Goal: Task Accomplishment & Management: Use online tool/utility

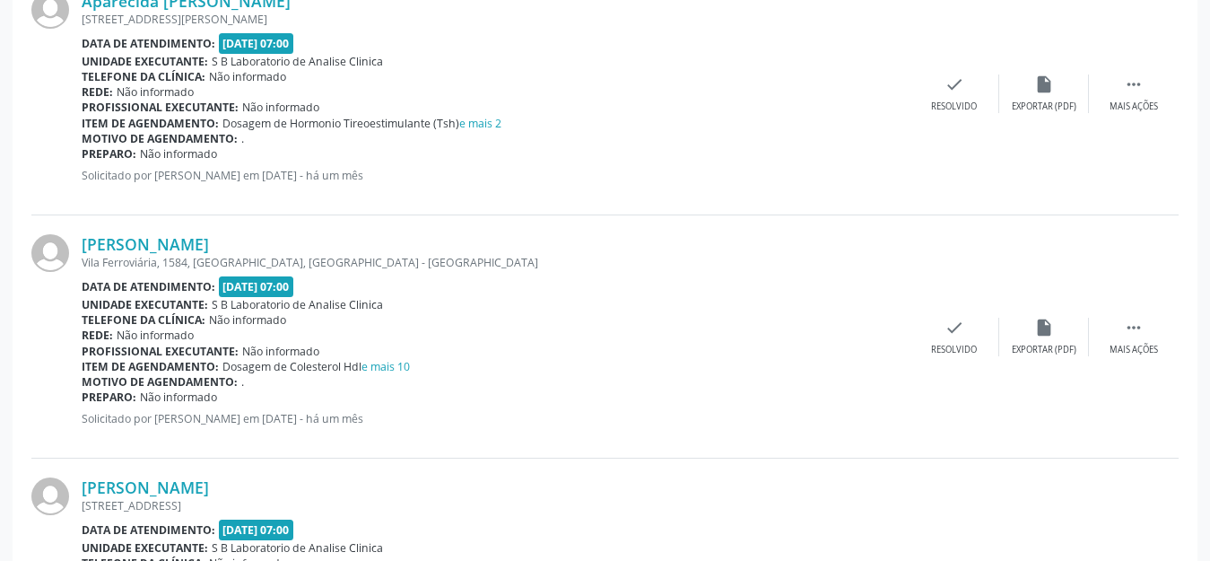
scroll to position [207, 0]
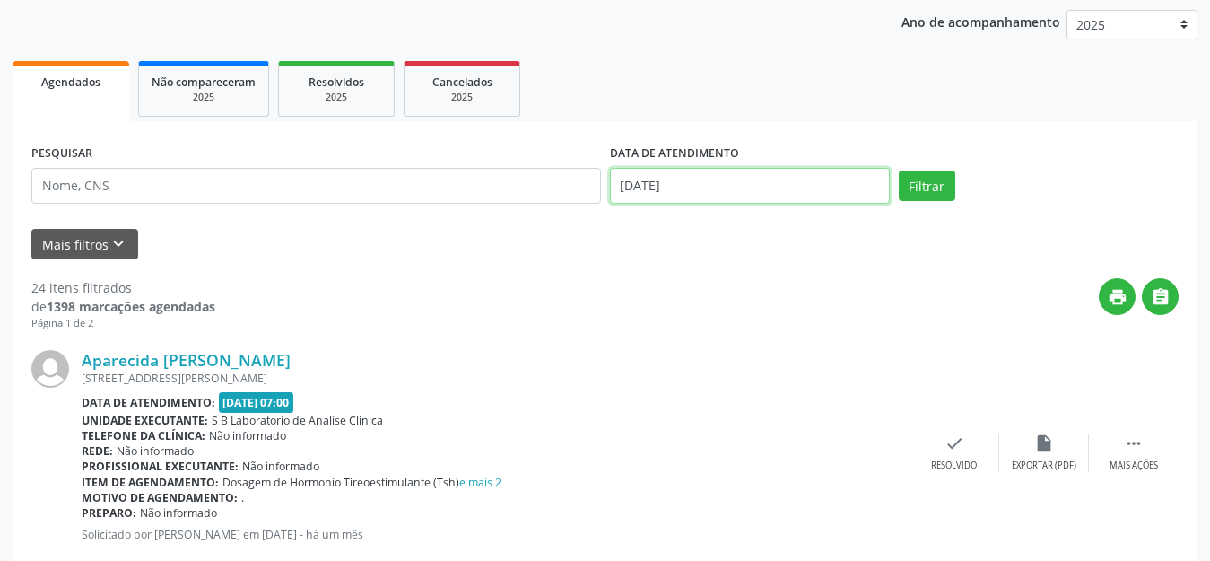
click at [696, 187] on input "[DATE]" at bounding box center [750, 186] width 280 height 36
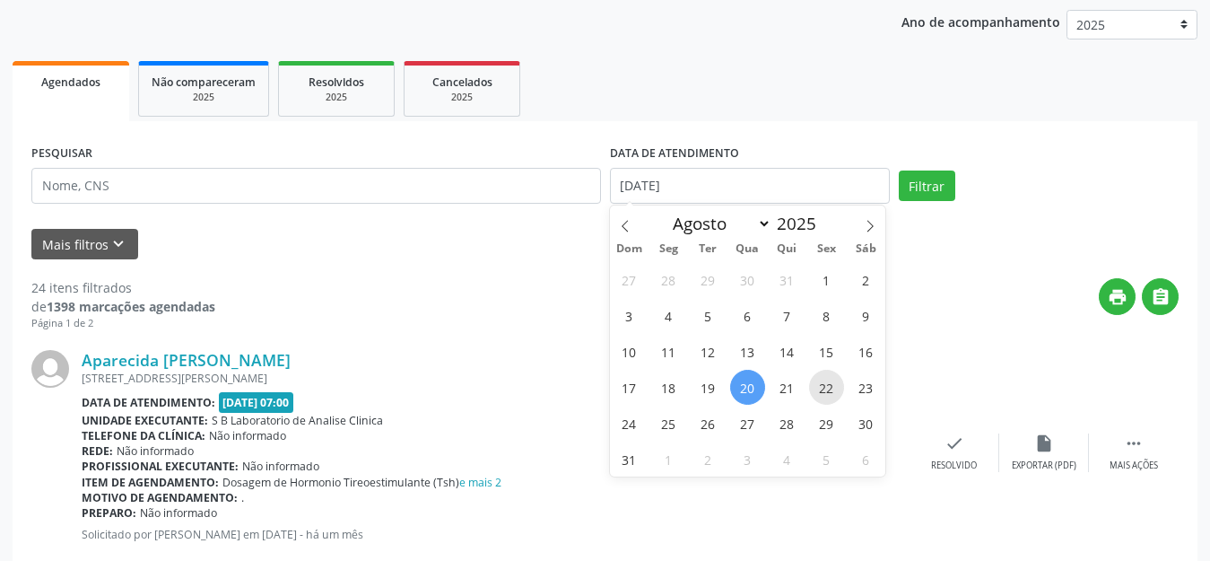
click at [839, 390] on span "22" at bounding box center [826, 387] width 35 height 35
type input "[DATE]"
click at [839, 390] on span "22" at bounding box center [826, 387] width 35 height 35
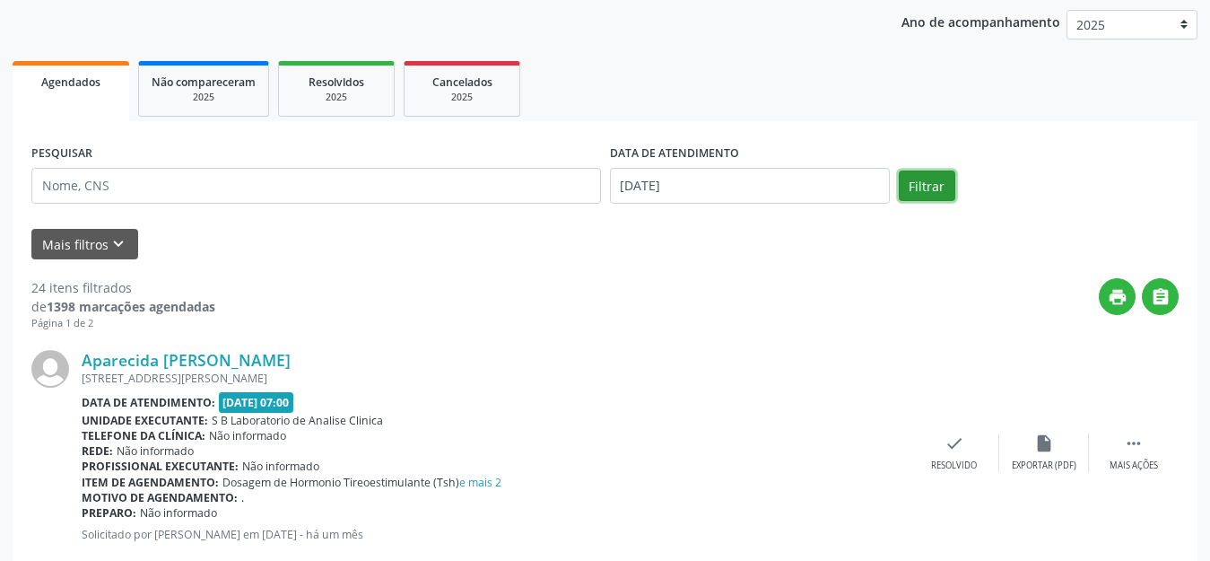
click at [945, 183] on button "Filtrar" at bounding box center [927, 185] width 57 height 31
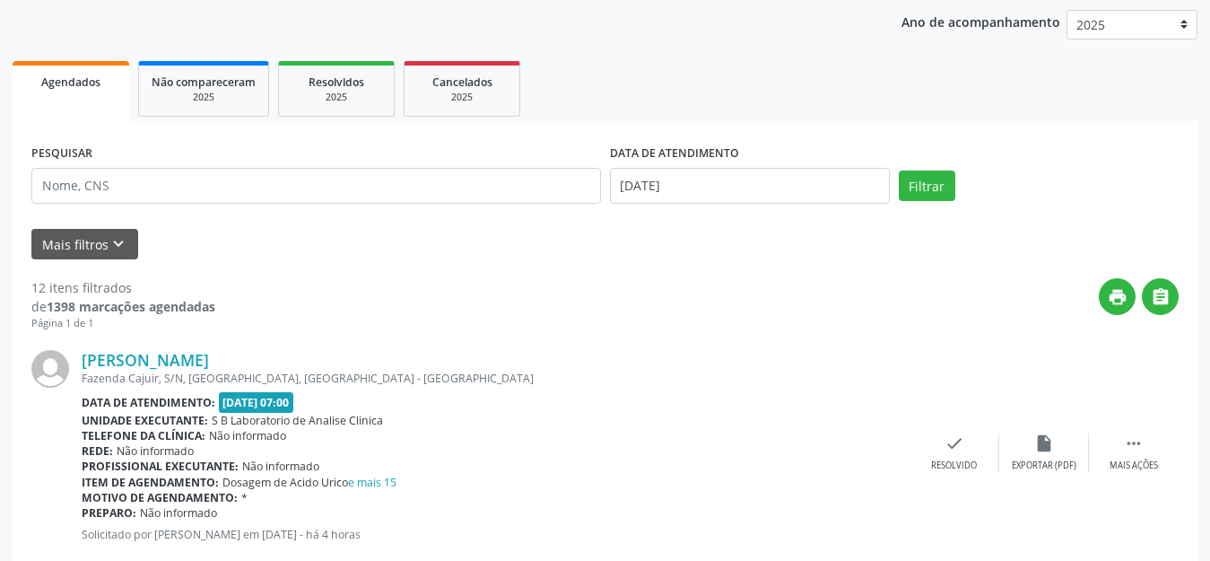
click at [806, 318] on div "print " at bounding box center [696, 304] width 963 height 53
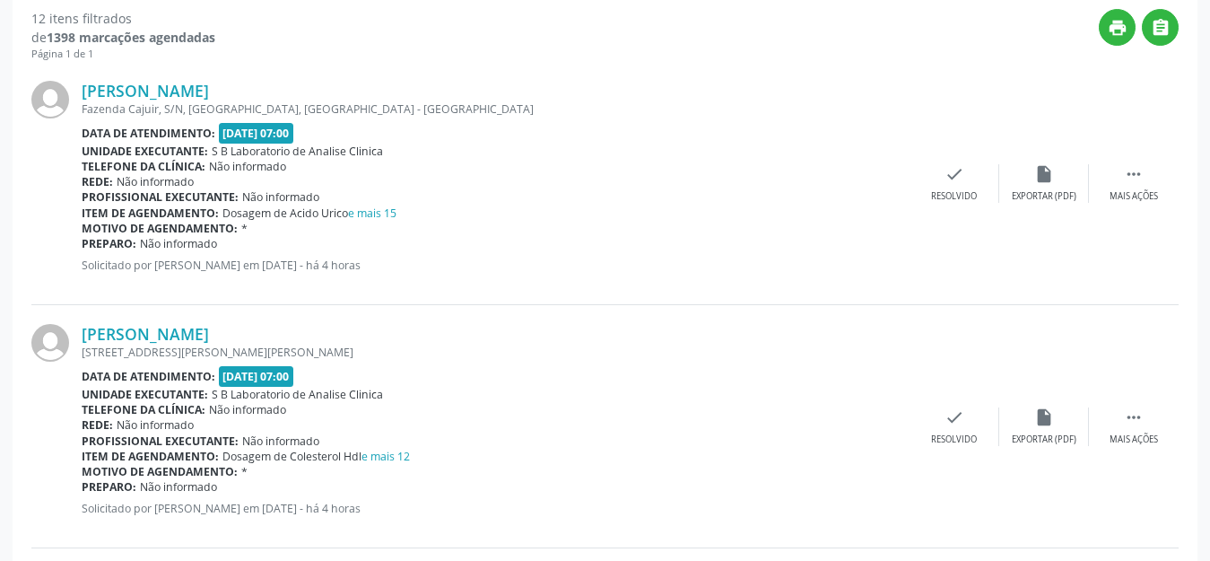
scroll to position [566, 0]
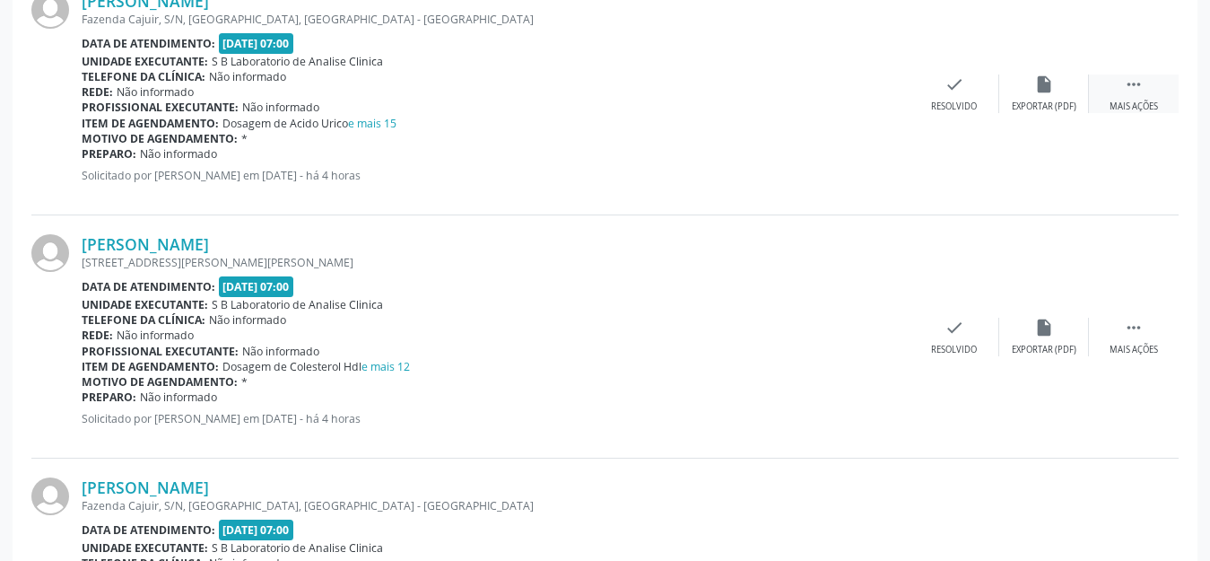
click at [1115, 95] on div " Mais ações" at bounding box center [1134, 93] width 90 height 39
click at [875, 105] on div "Imprimir" at bounding box center [864, 106] width 40 height 13
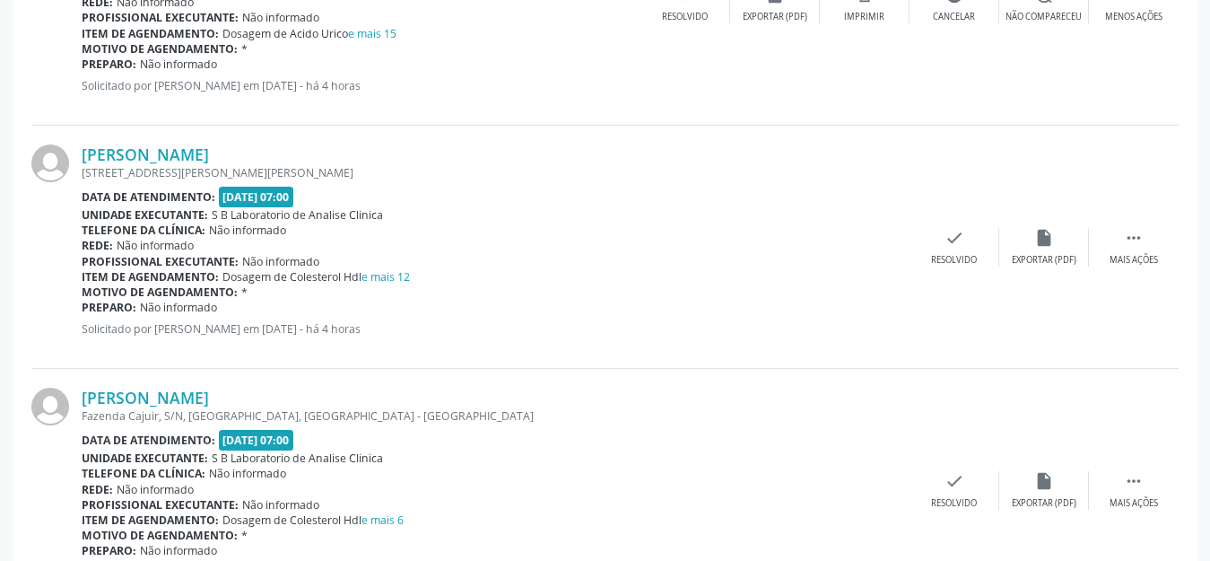
scroll to position [745, 0]
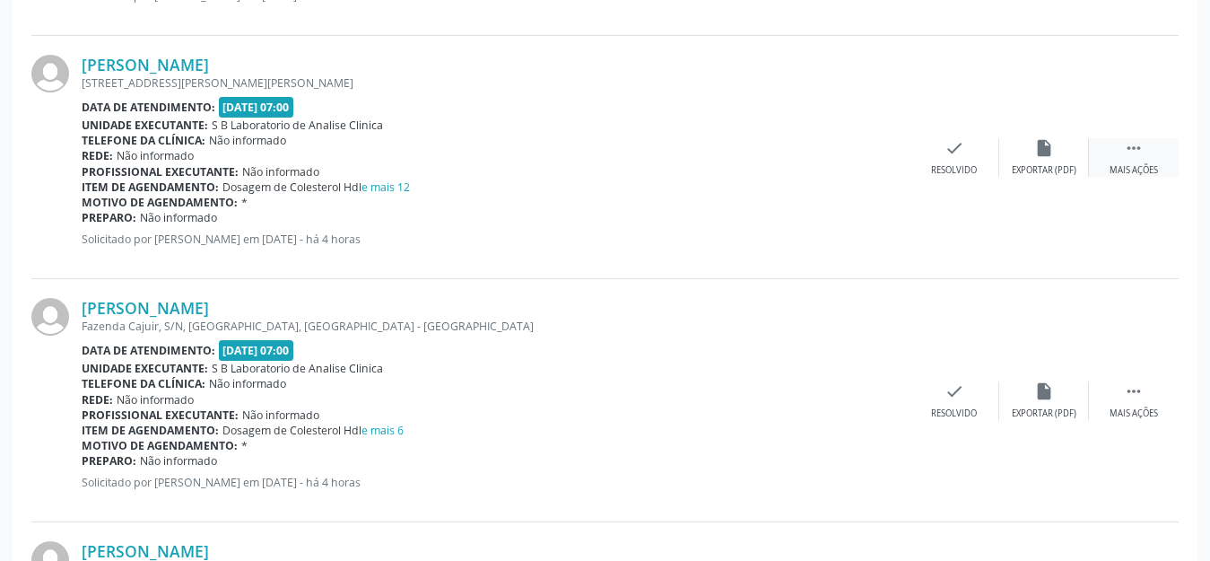
click at [1129, 166] on div "Mais ações" at bounding box center [1134, 170] width 48 height 13
click at [871, 162] on div "print Imprimir" at bounding box center [865, 157] width 90 height 39
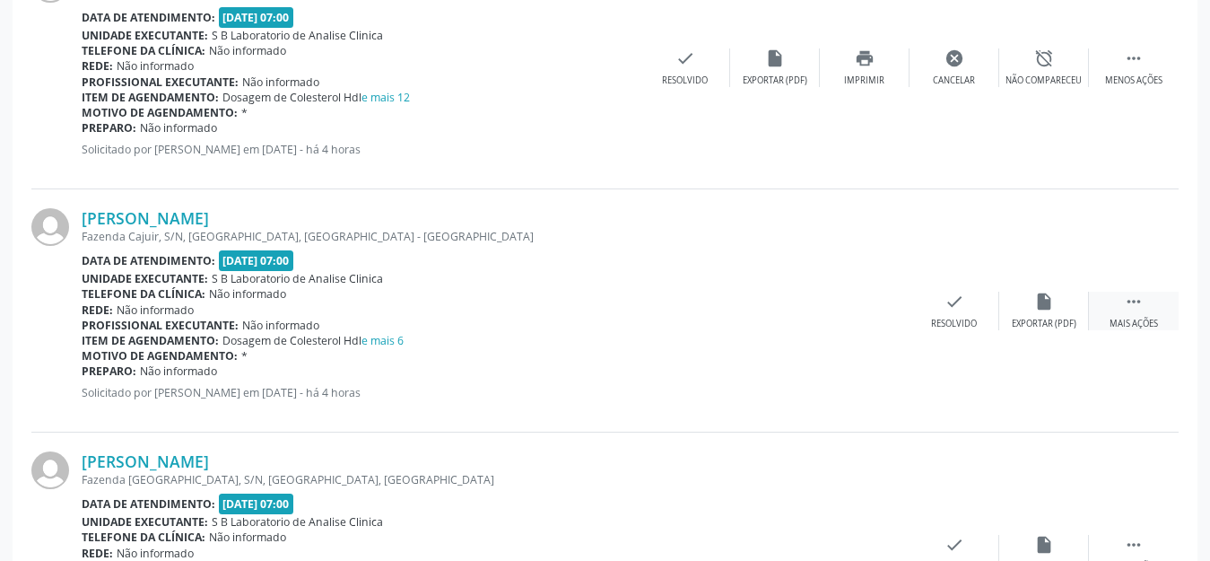
click at [1143, 311] on div " Mais ações" at bounding box center [1134, 311] width 90 height 39
click at [881, 327] on div "Imprimir" at bounding box center [864, 324] width 40 height 13
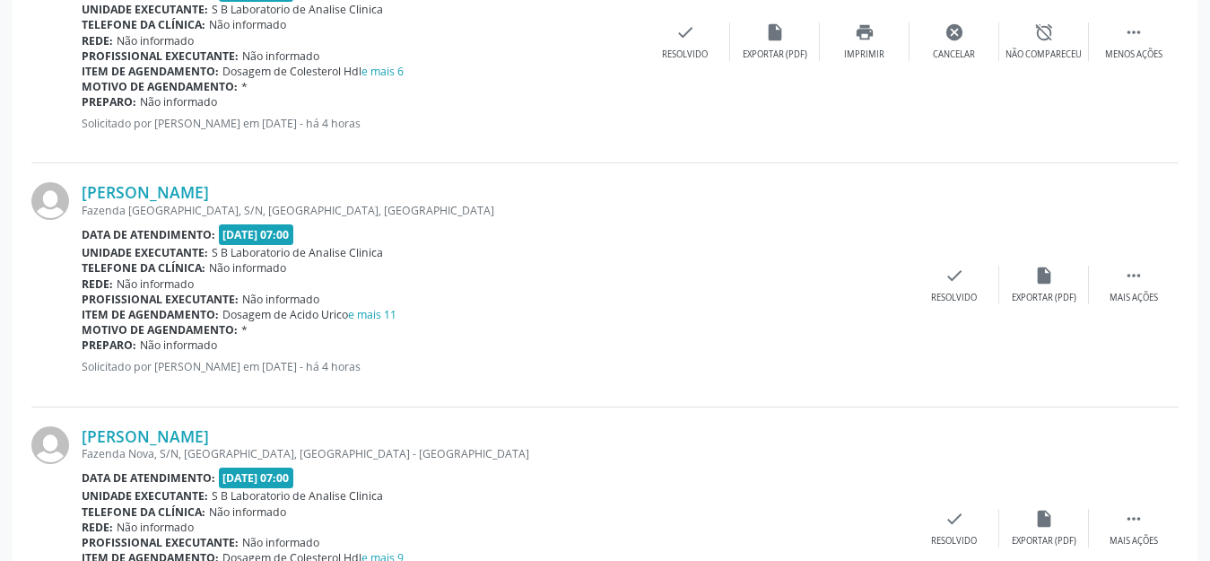
scroll to position [1194, 0]
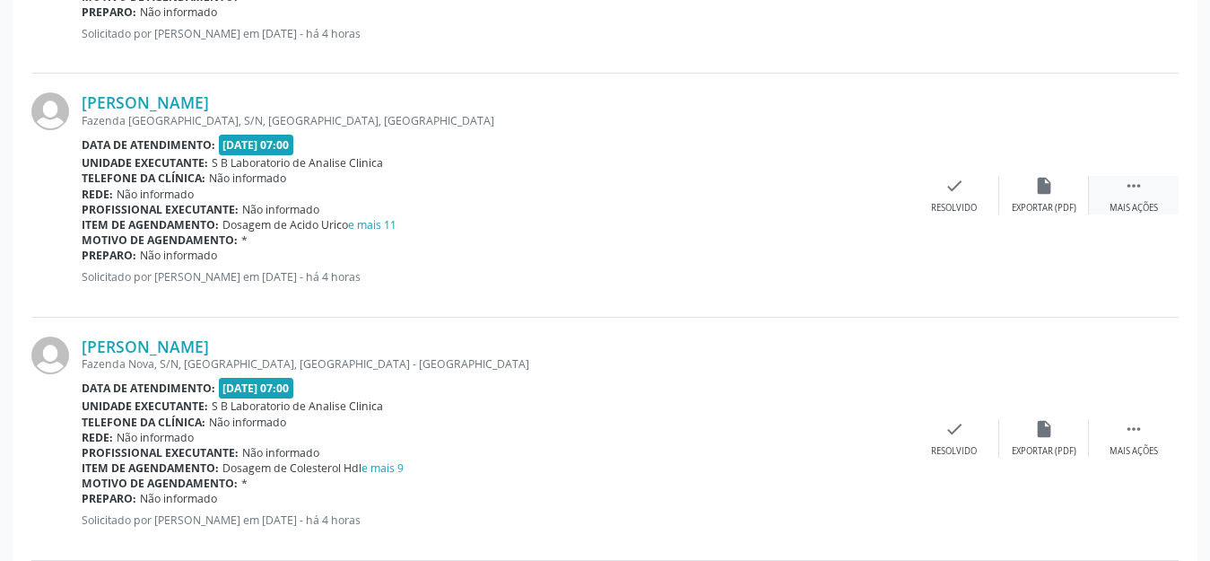
click at [1139, 181] on icon "" at bounding box center [1134, 186] width 20 height 20
click at [874, 187] on icon "print" at bounding box center [865, 186] width 20 height 20
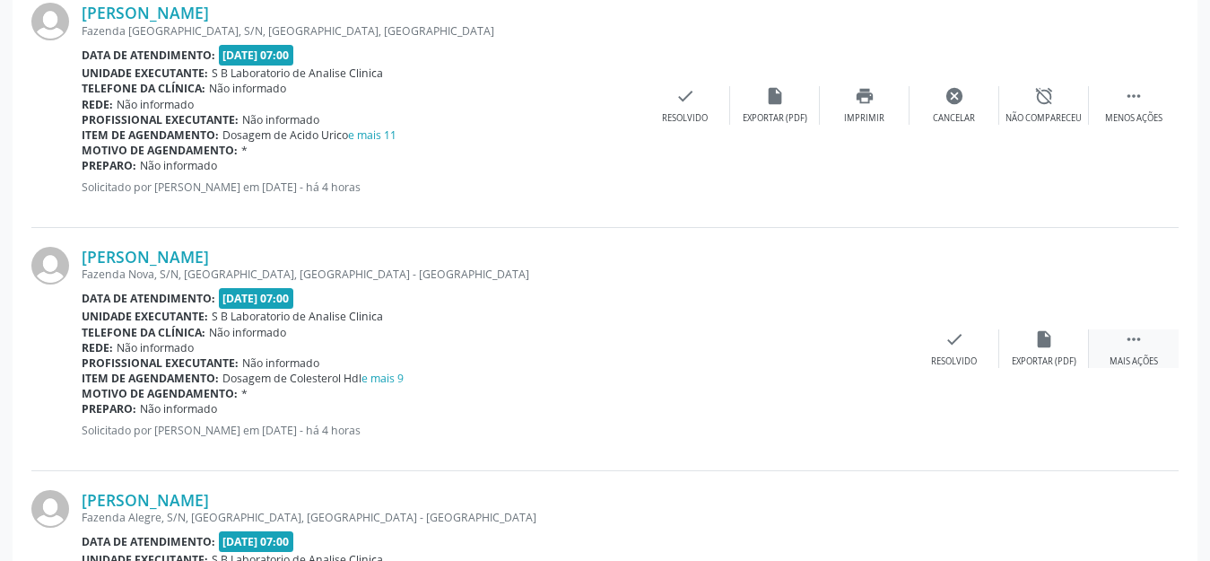
click at [1154, 338] on div " Mais ações" at bounding box center [1134, 348] width 90 height 39
click at [861, 348] on icon "print" at bounding box center [865, 339] width 20 height 20
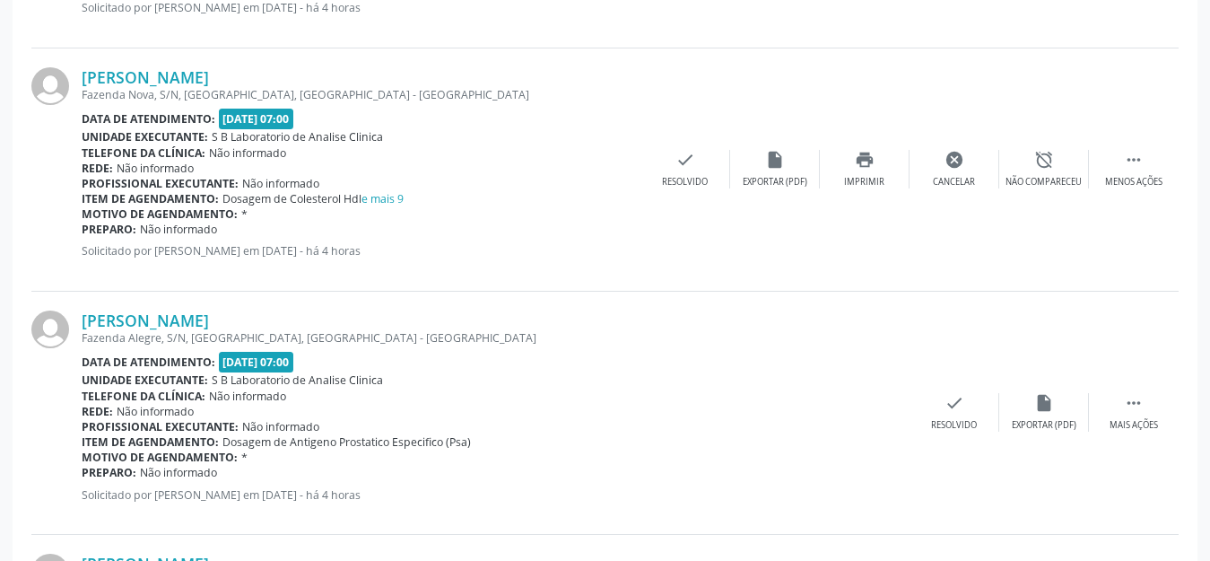
scroll to position [1553, 0]
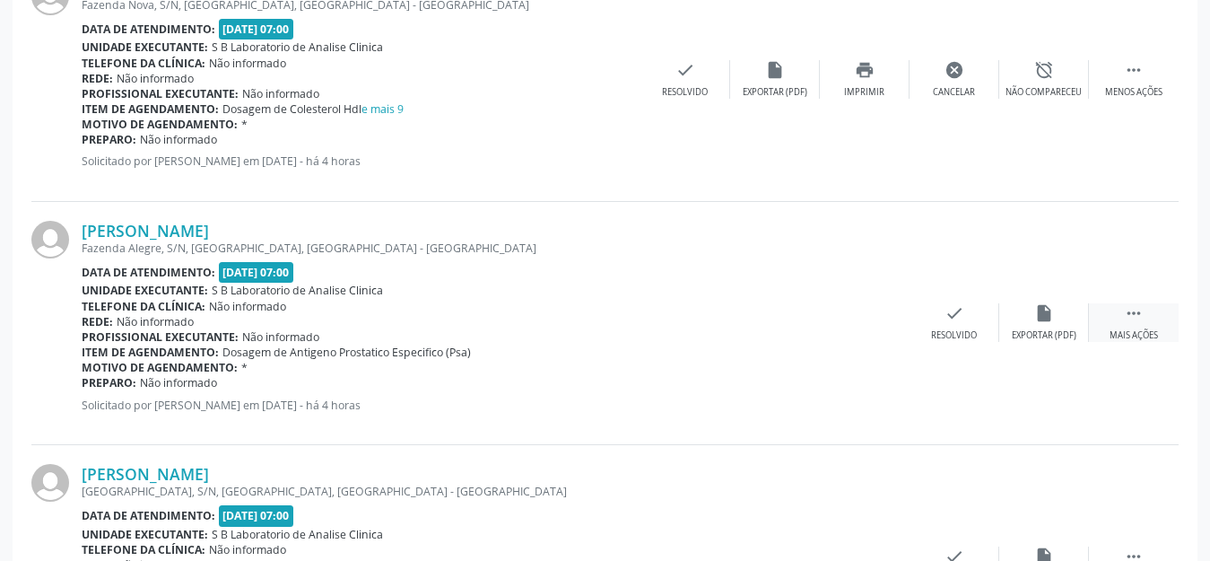
click at [1148, 323] on div " Mais ações" at bounding box center [1134, 322] width 90 height 39
click at [874, 327] on div "print Imprimir" at bounding box center [865, 322] width 90 height 39
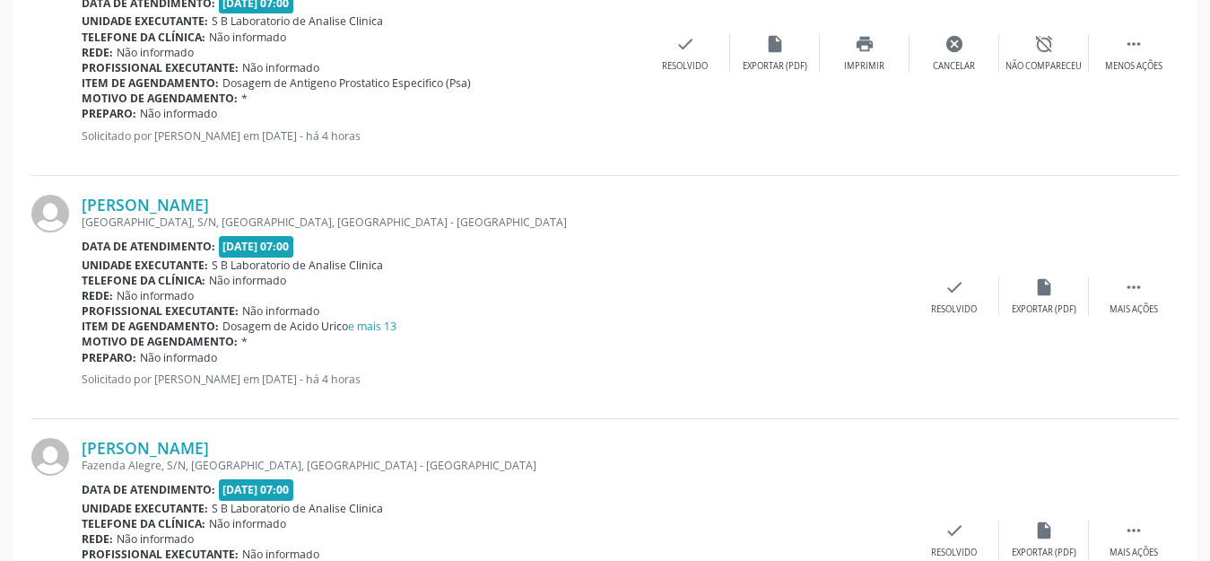
scroll to position [1912, 0]
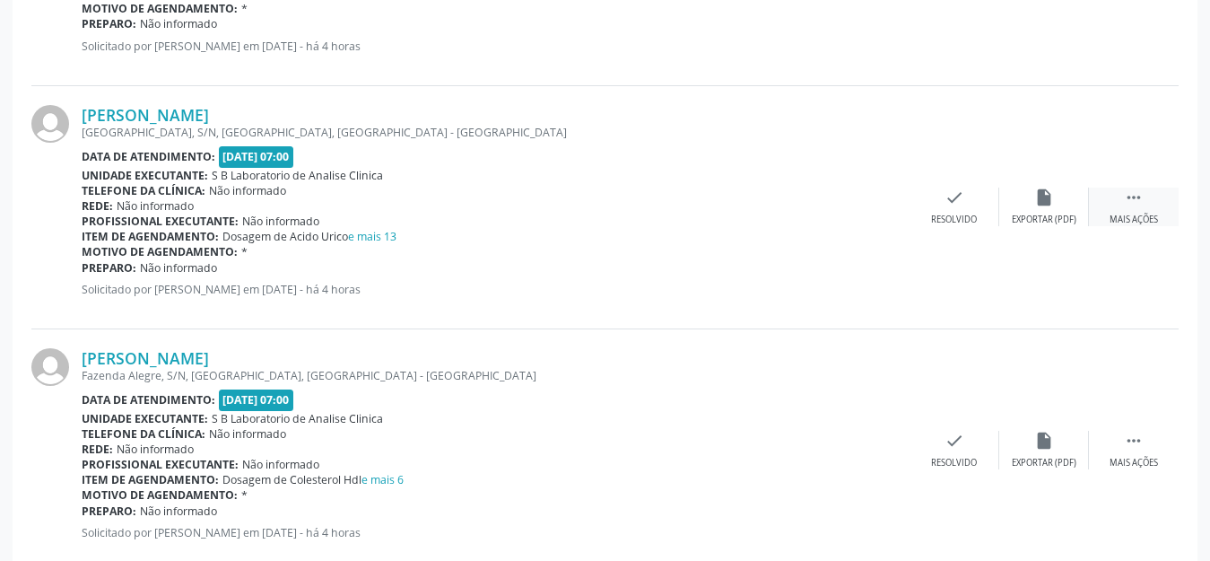
click at [1131, 193] on icon "" at bounding box center [1134, 197] width 20 height 20
click at [866, 214] on div "Imprimir" at bounding box center [864, 220] width 40 height 13
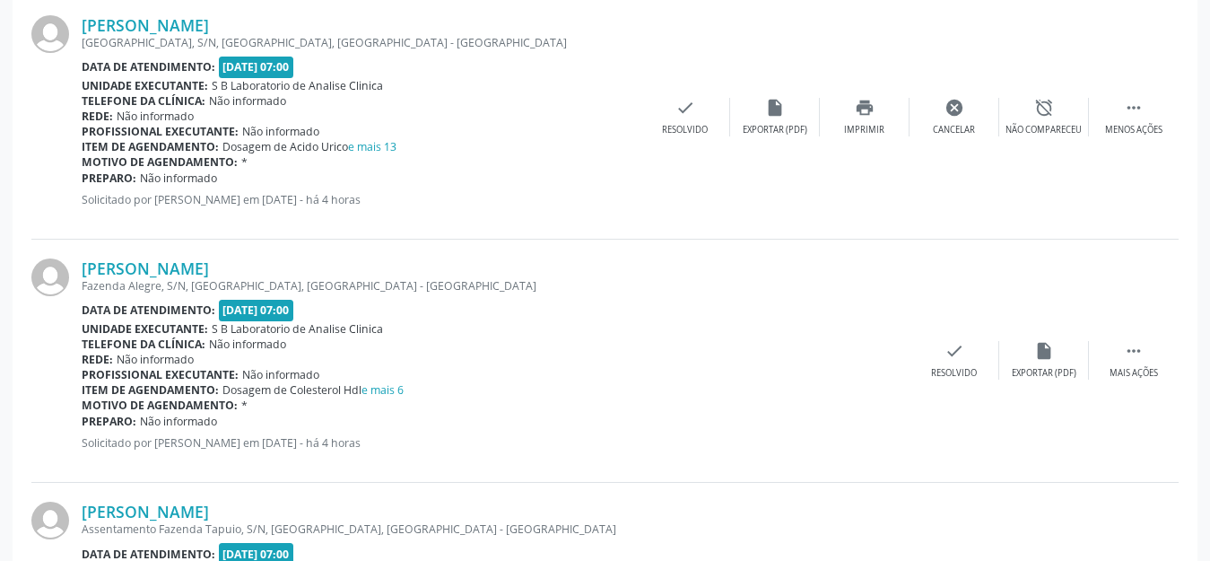
scroll to position [2091, 0]
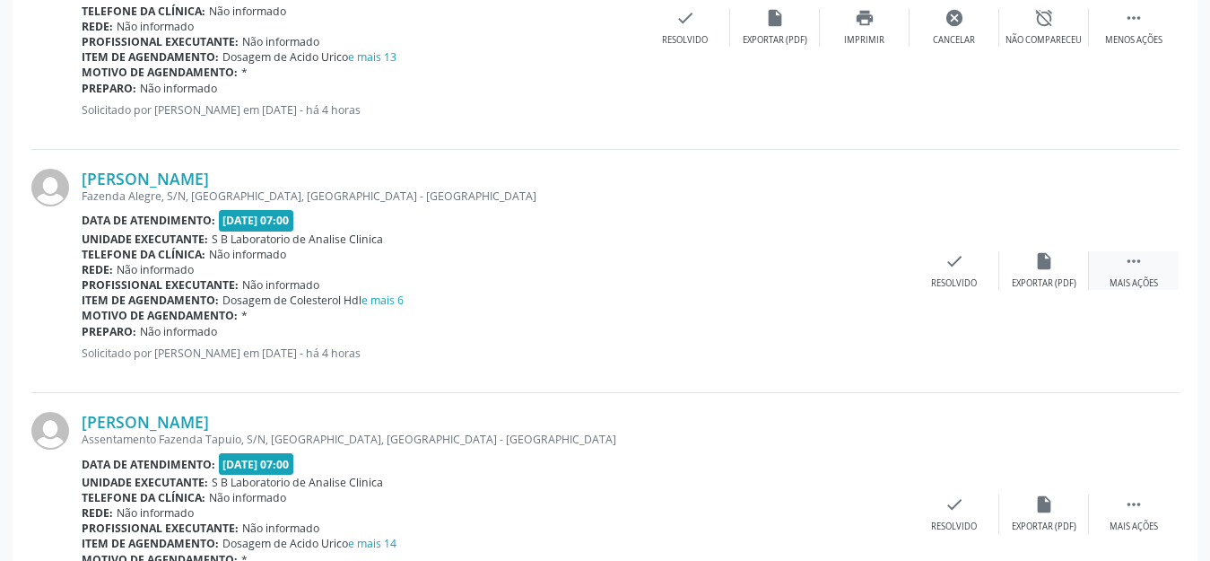
click at [1139, 272] on div " Mais ações" at bounding box center [1134, 270] width 90 height 39
click at [885, 279] on div "print Imprimir" at bounding box center [865, 270] width 90 height 39
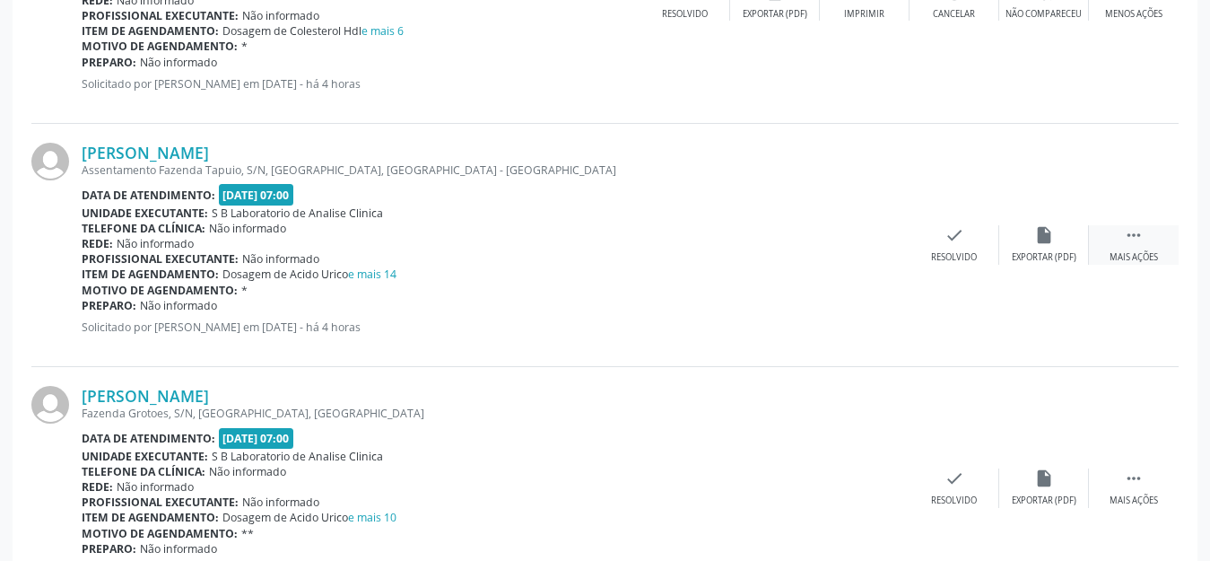
click at [1118, 251] on div "Mais ações" at bounding box center [1134, 257] width 48 height 13
click at [855, 257] on div "Imprimir" at bounding box center [864, 257] width 40 height 13
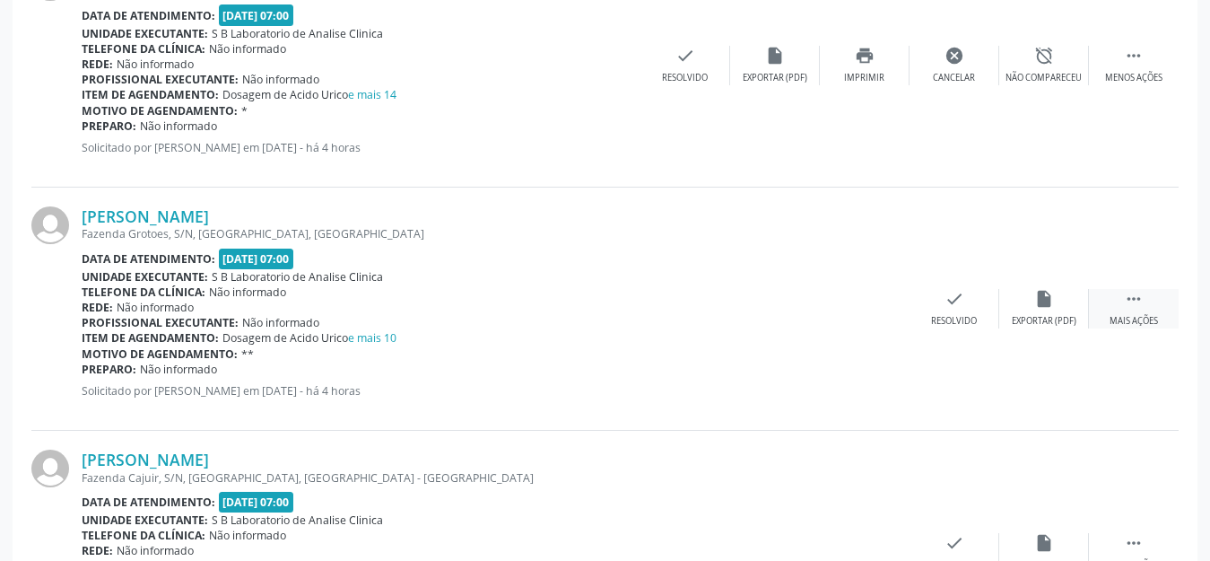
click at [1125, 302] on icon "" at bounding box center [1134, 299] width 20 height 20
click at [853, 296] on div "print Imprimir" at bounding box center [865, 308] width 90 height 39
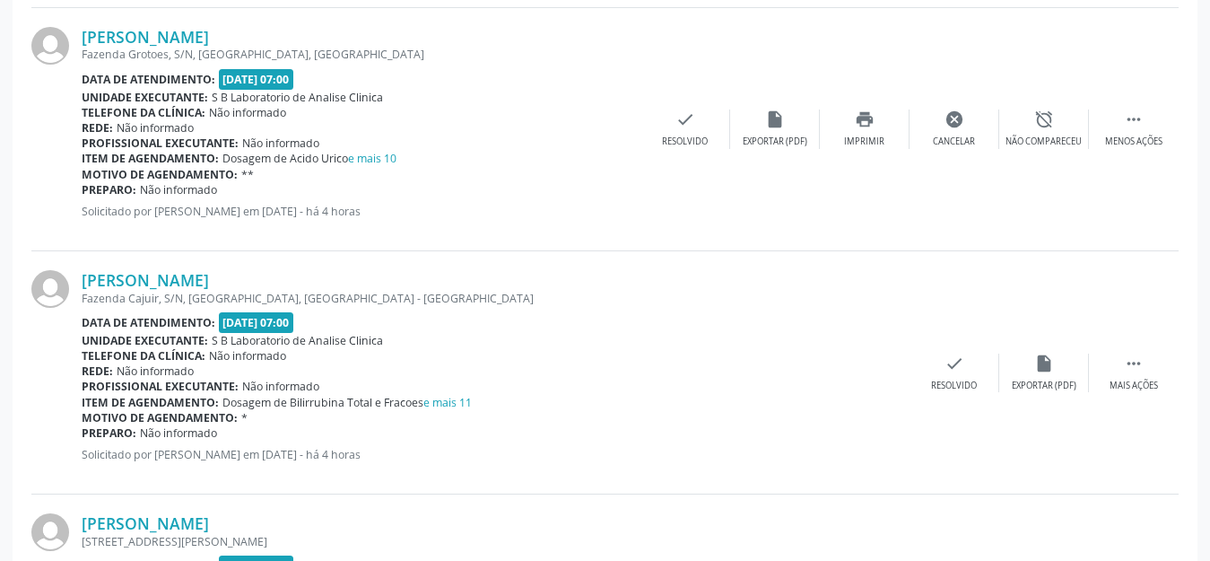
scroll to position [2809, 0]
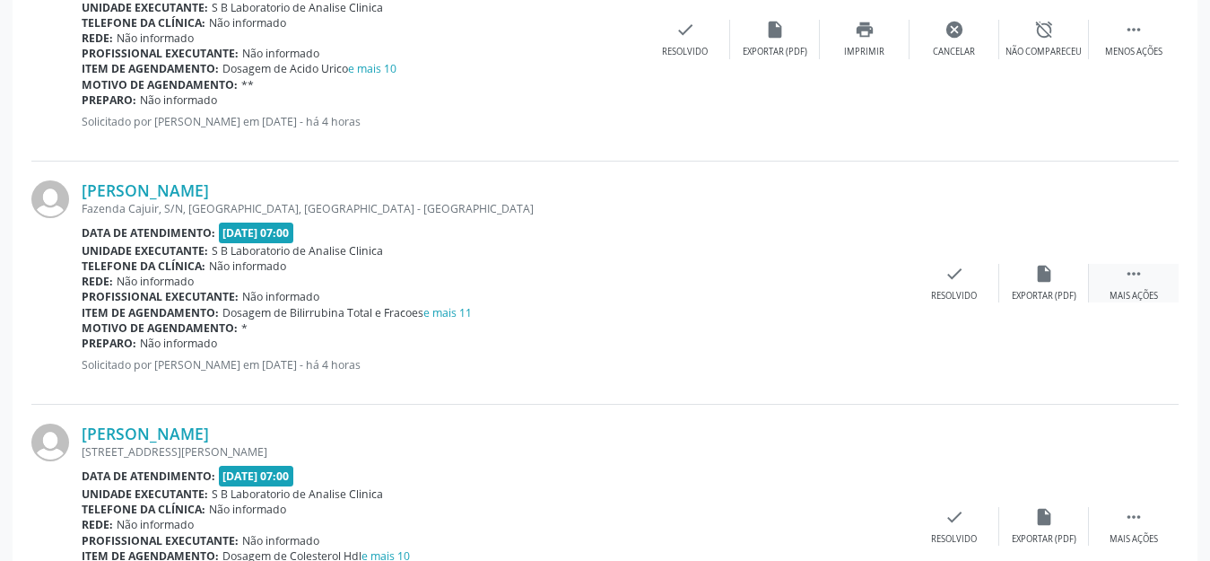
click at [1141, 277] on icon "" at bounding box center [1134, 274] width 20 height 20
click at [882, 290] on div "Imprimir" at bounding box center [864, 296] width 40 height 13
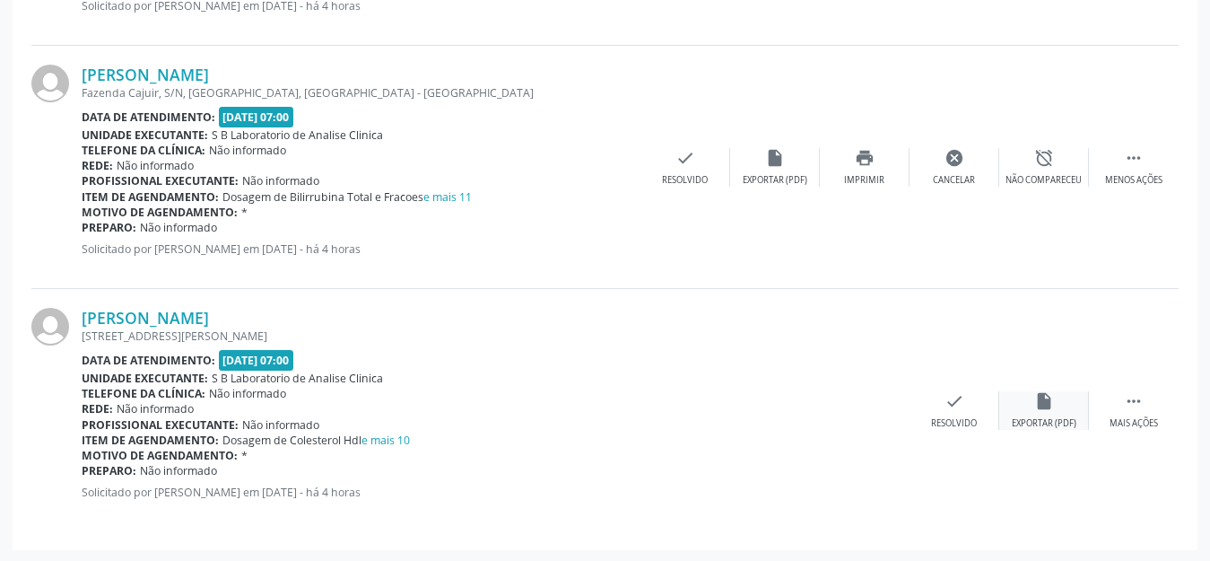
click at [1043, 409] on div "insert_drive_file Exportar (PDF)" at bounding box center [1044, 410] width 90 height 39
click at [1129, 411] on div " Mais ações" at bounding box center [1134, 410] width 90 height 39
click at [874, 412] on div "print Imprimir" at bounding box center [865, 410] width 90 height 39
